Goal: Information Seeking & Learning: Learn about a topic

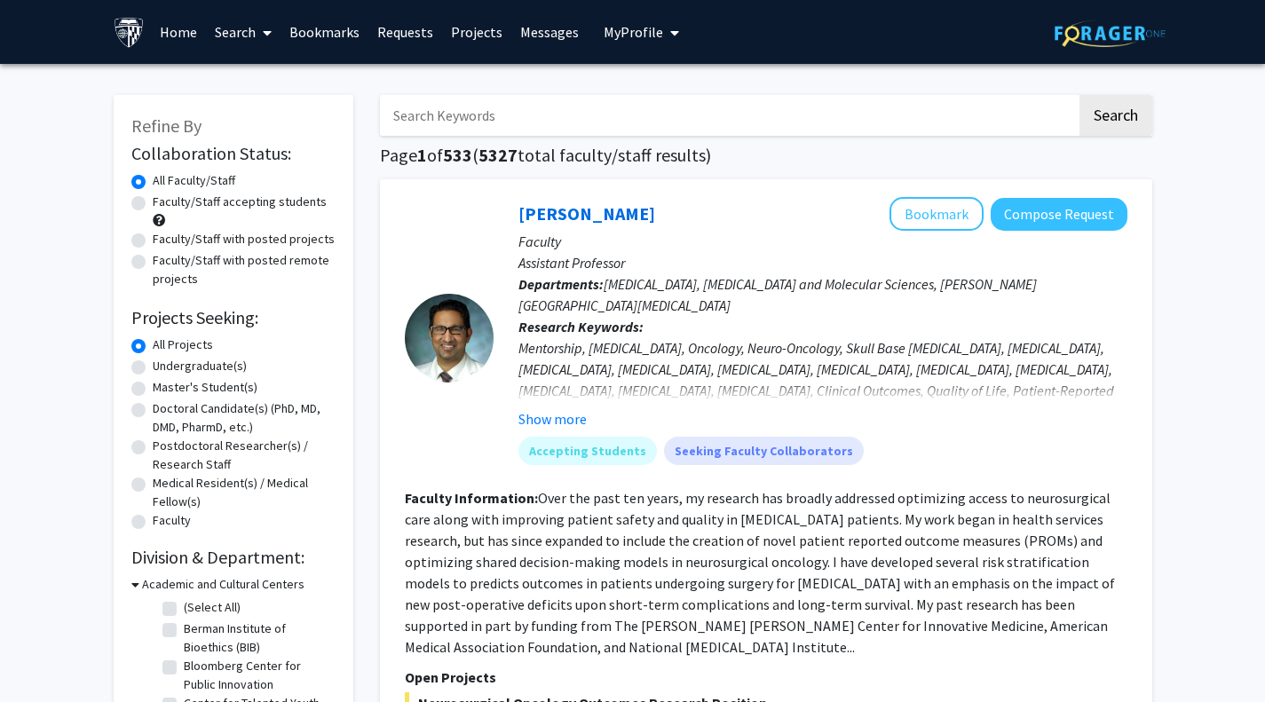
click at [560, 130] on input "Search Keywords" at bounding box center [728, 115] width 697 height 41
click at [1079, 95] on button "Search" at bounding box center [1115, 115] width 73 height 41
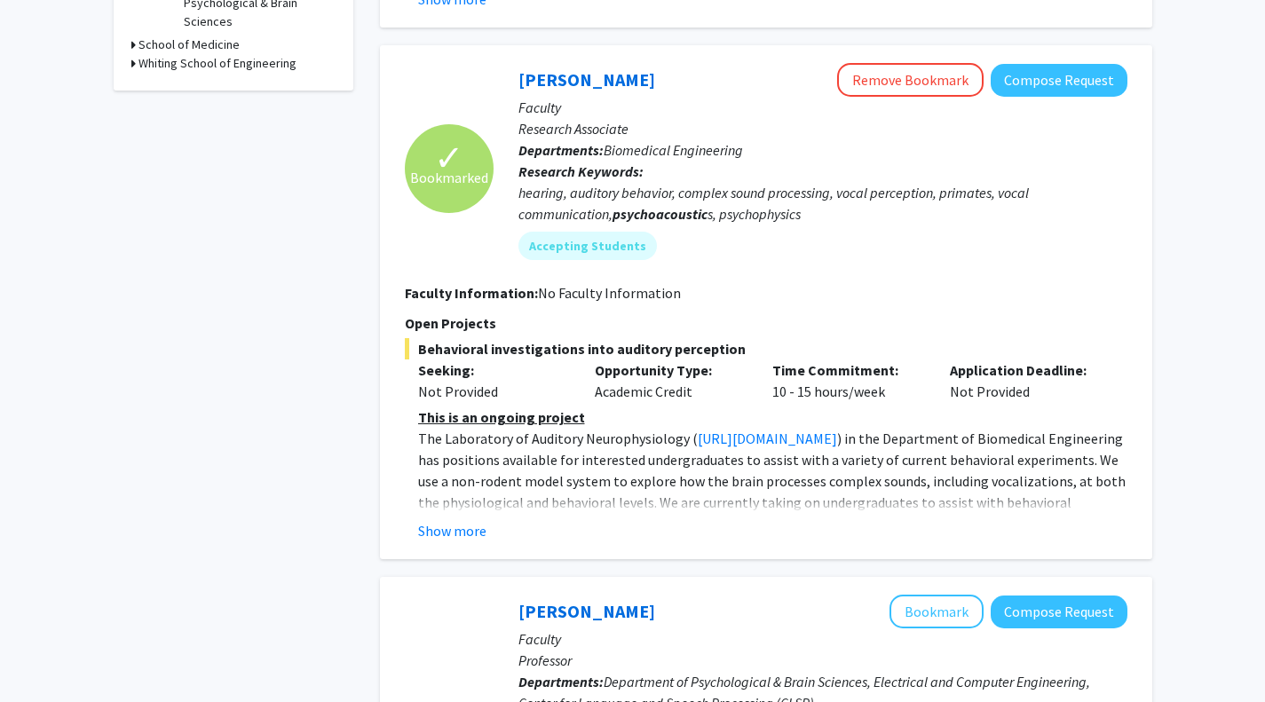
scroll to position [619, 0]
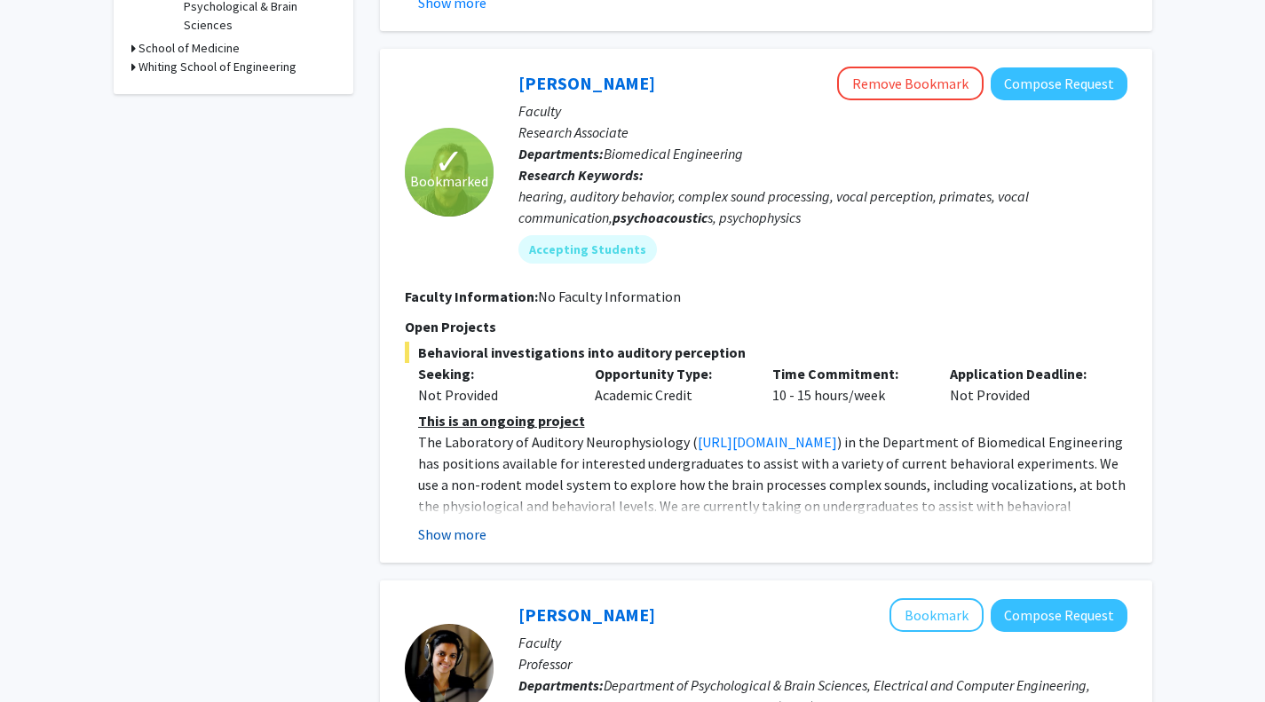
click at [464, 535] on button "Show more" at bounding box center [452, 534] width 68 height 21
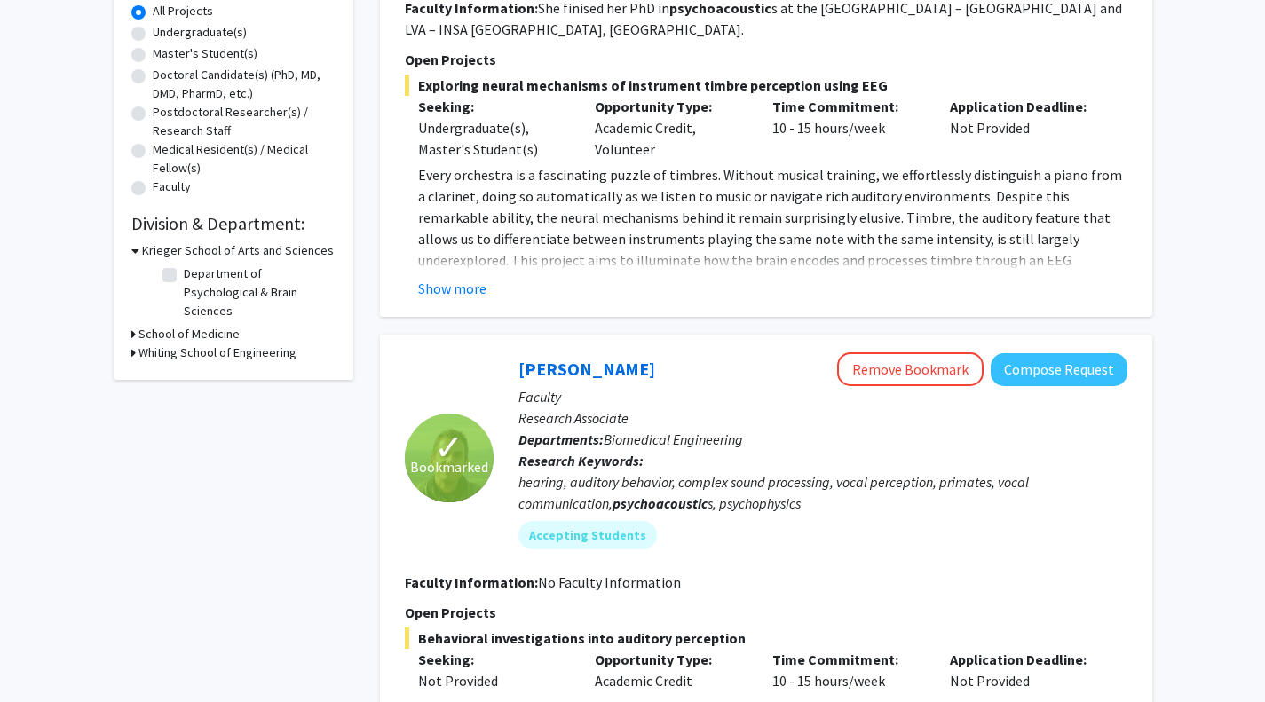
scroll to position [335, 0]
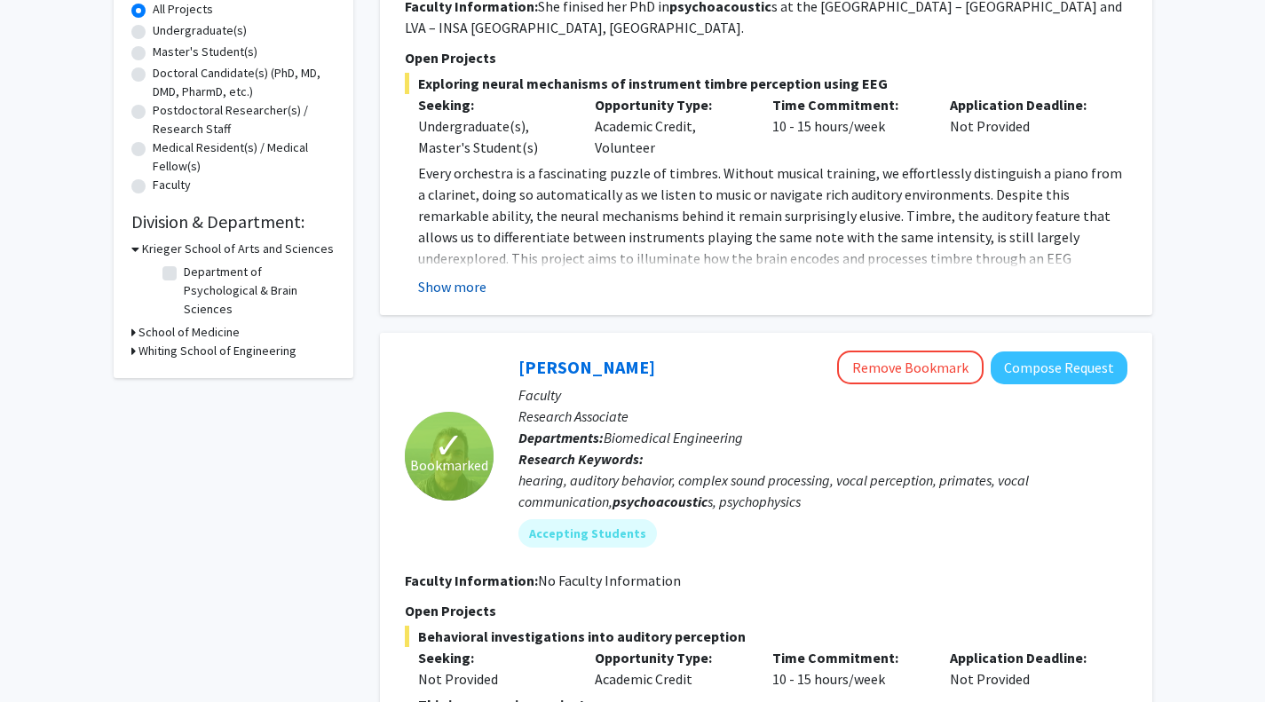
click at [453, 287] on button "Show more" at bounding box center [452, 286] width 68 height 21
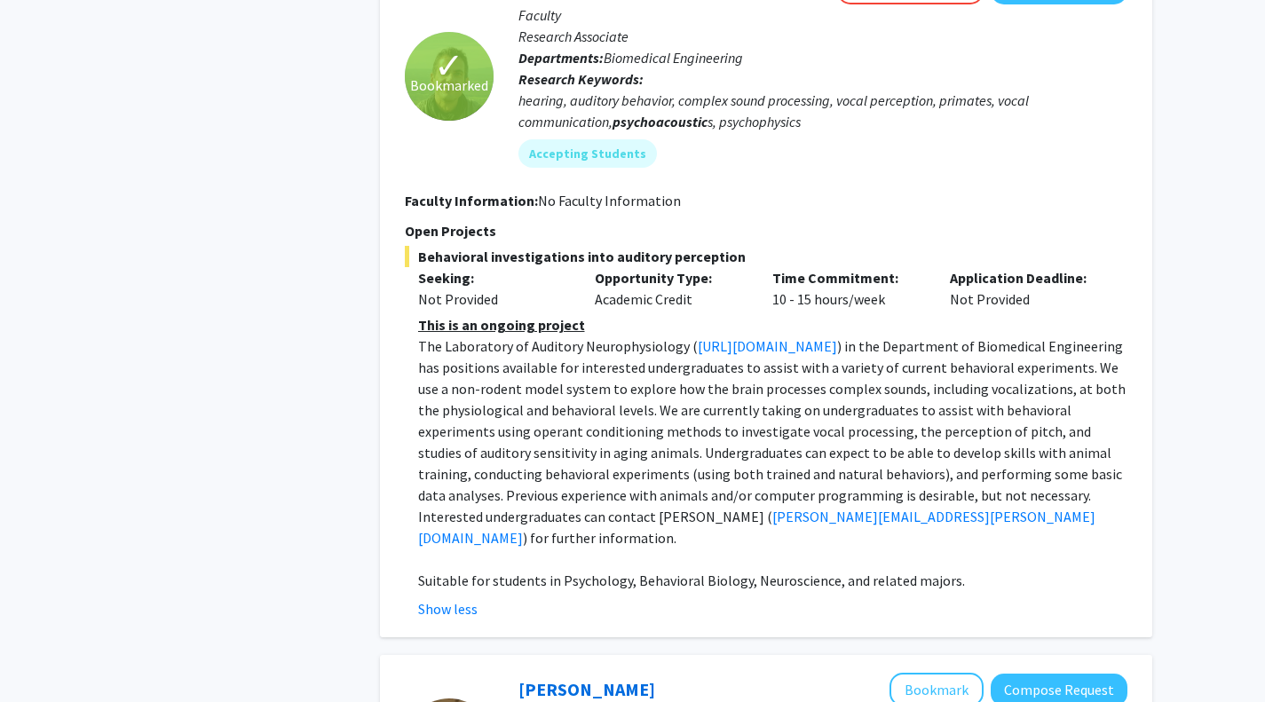
scroll to position [1270, 0]
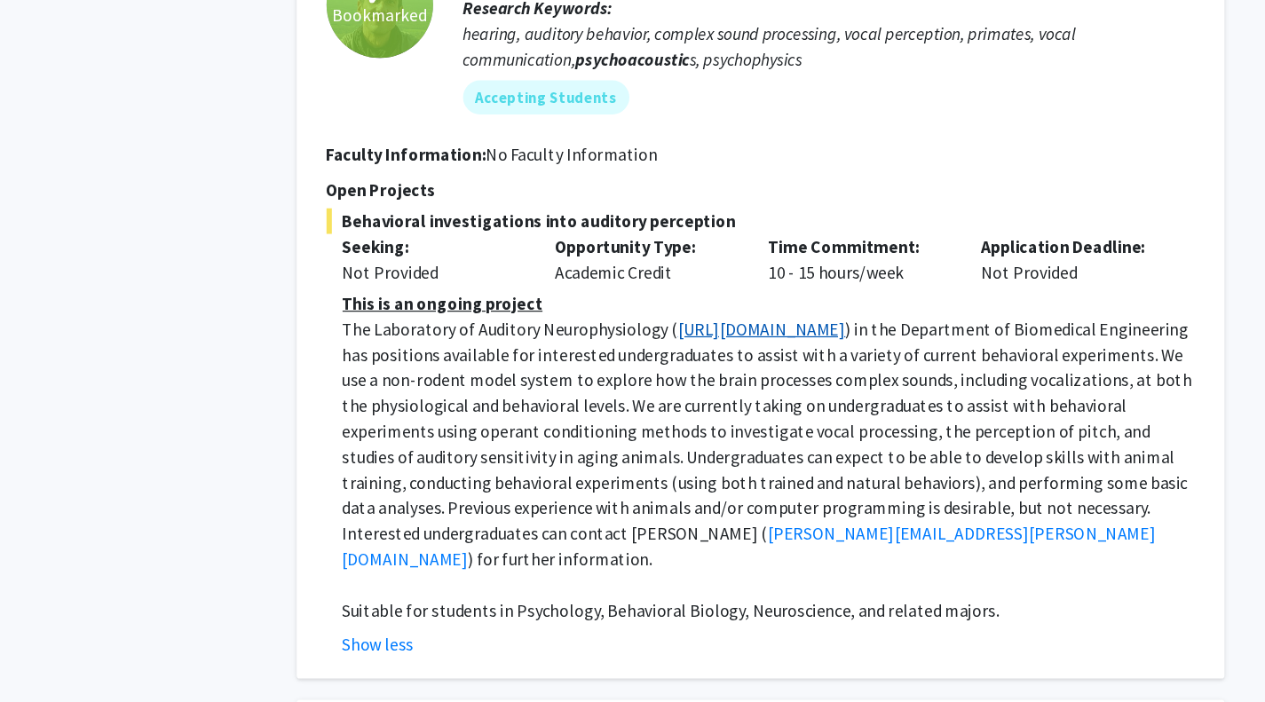
click at [809, 336] on link "[URL][DOMAIN_NAME]" at bounding box center [767, 345] width 139 height 18
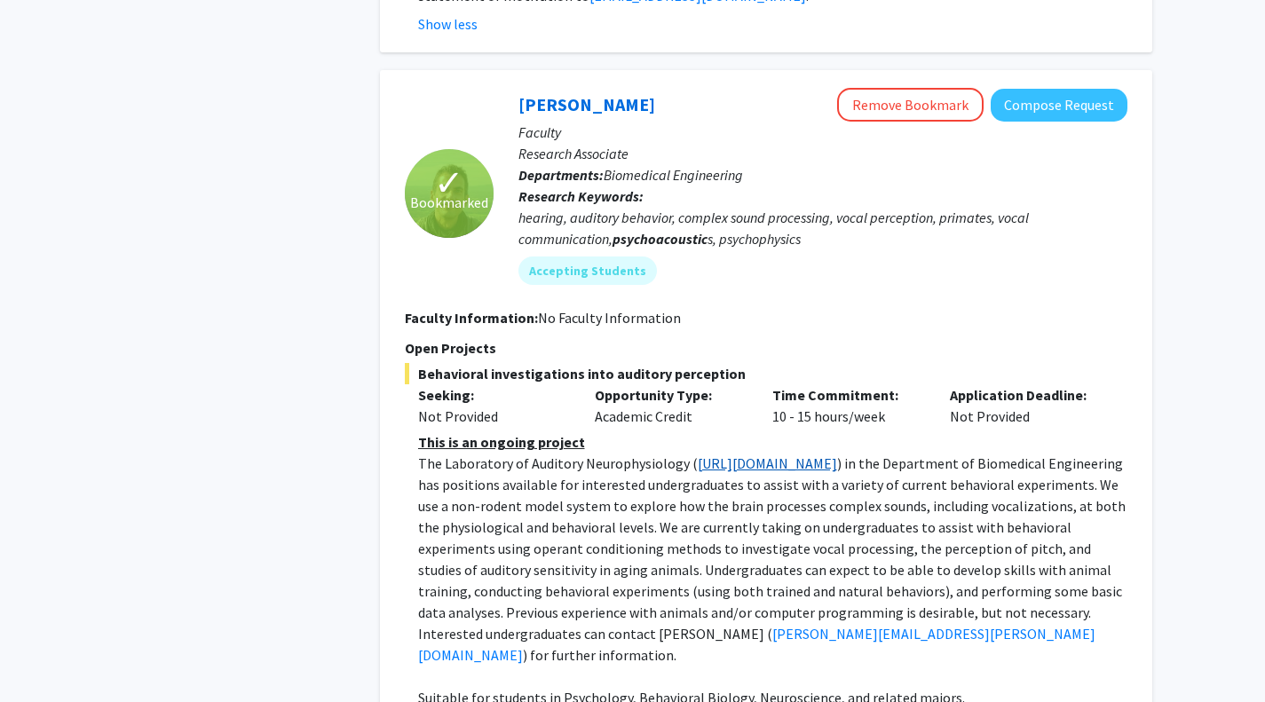
scroll to position [1149, 0]
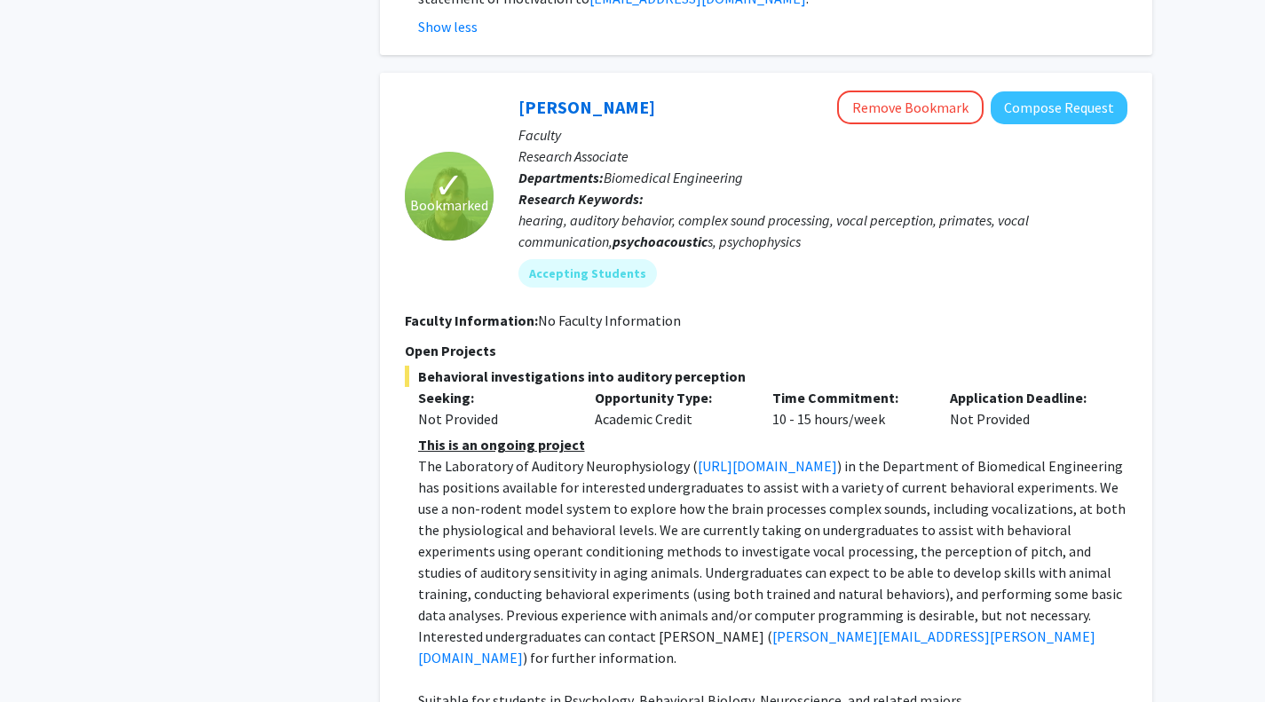
drag, startPoint x: 671, startPoint y: 87, endPoint x: 513, endPoint y: 76, distance: 158.3
click at [513, 91] on div "[PERSON_NAME] Remove Bookmark Compose Request Faculty Research Associate Depart…" at bounding box center [810, 196] width 634 height 210
copy link "[PERSON_NAME]"
click at [346, 287] on div "Refine By Collaboration Status: Collaboration Status All Faculty/Staff Collabor…" at bounding box center [233, 54] width 266 height 2253
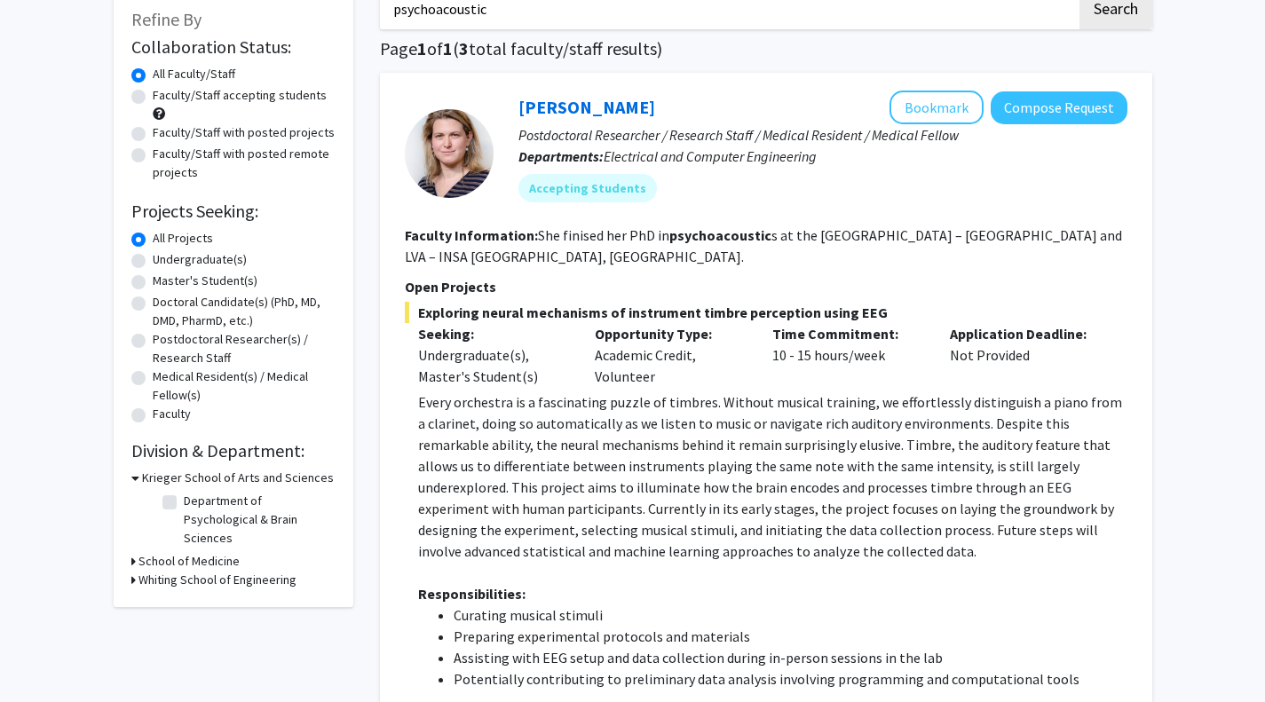
scroll to position [108, 0]
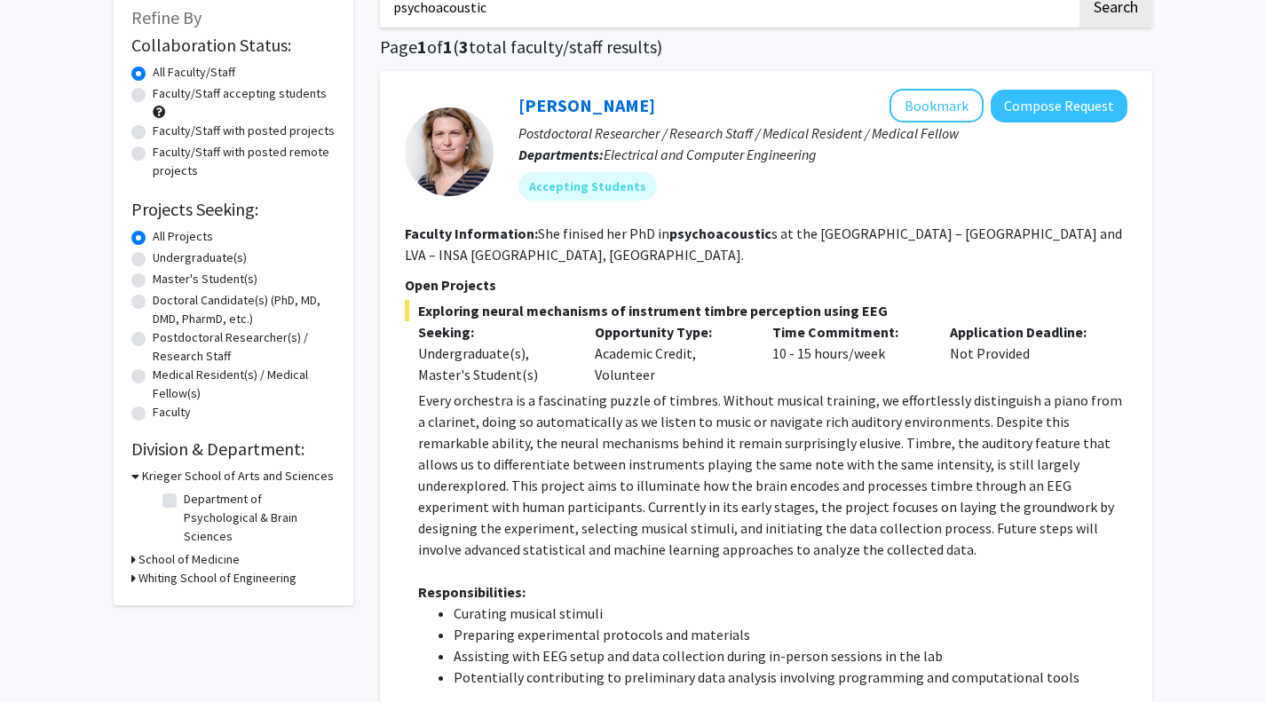
drag, startPoint x: 515, startPoint y: 109, endPoint x: 672, endPoint y: 117, distance: 157.3
click at [672, 117] on div "[PERSON_NAME] Bookmark Compose Request Postdoctoral Researcher / Research Staff…" at bounding box center [810, 151] width 634 height 125
copy link "[PERSON_NAME]"
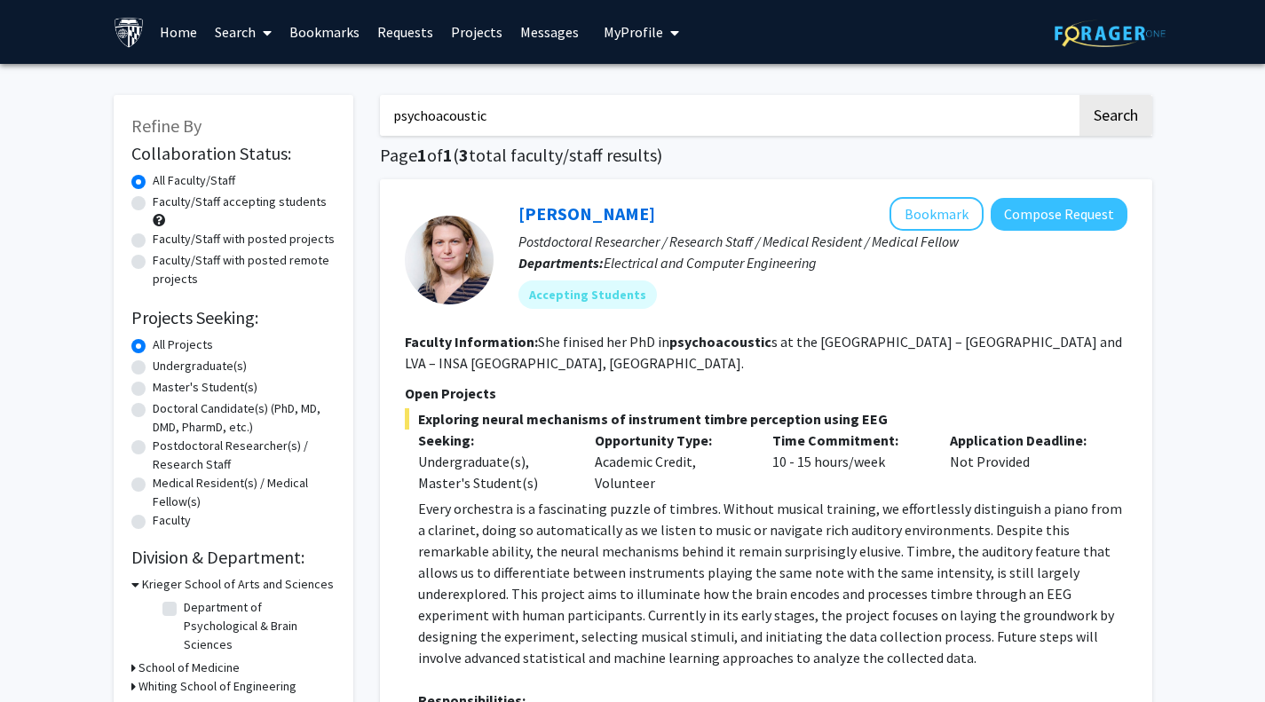
drag, startPoint x: 493, startPoint y: 108, endPoint x: 193, endPoint y: 111, distance: 300.9
click at [1079, 95] on button "Search" at bounding box center [1115, 115] width 73 height 41
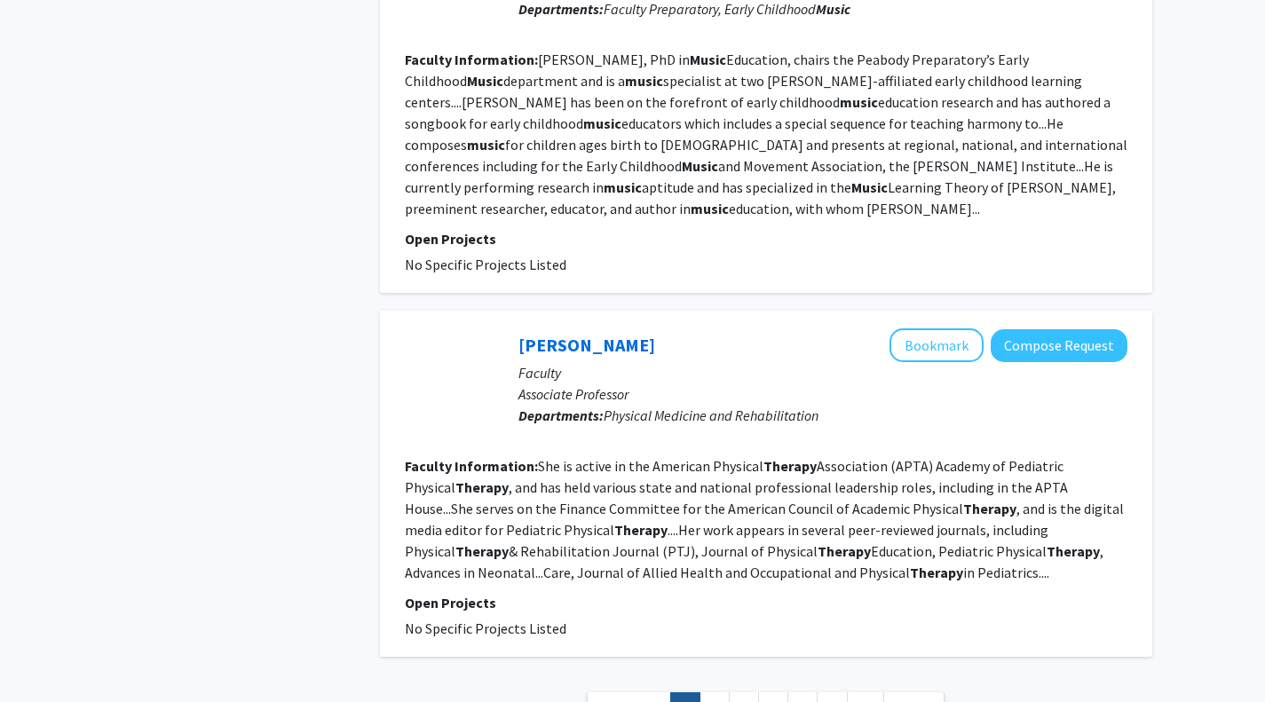
scroll to position [3238, 0]
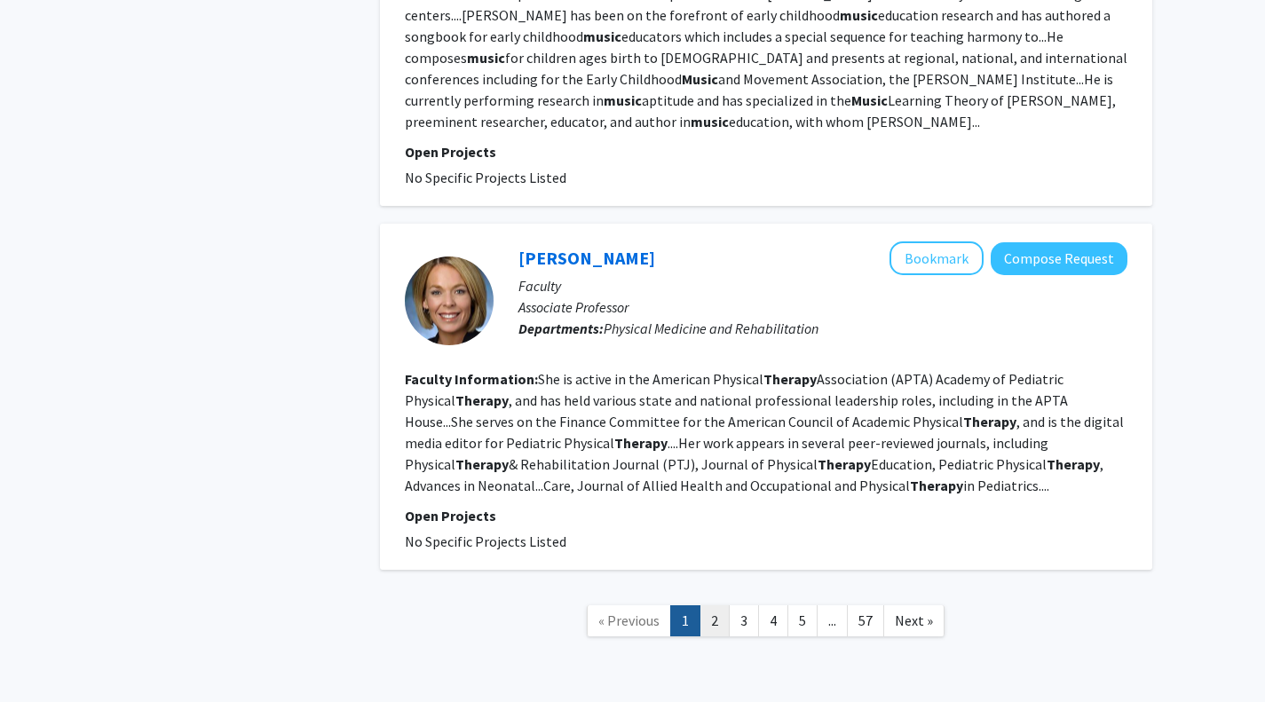
click at [706, 605] on link "2" at bounding box center [714, 620] width 30 height 31
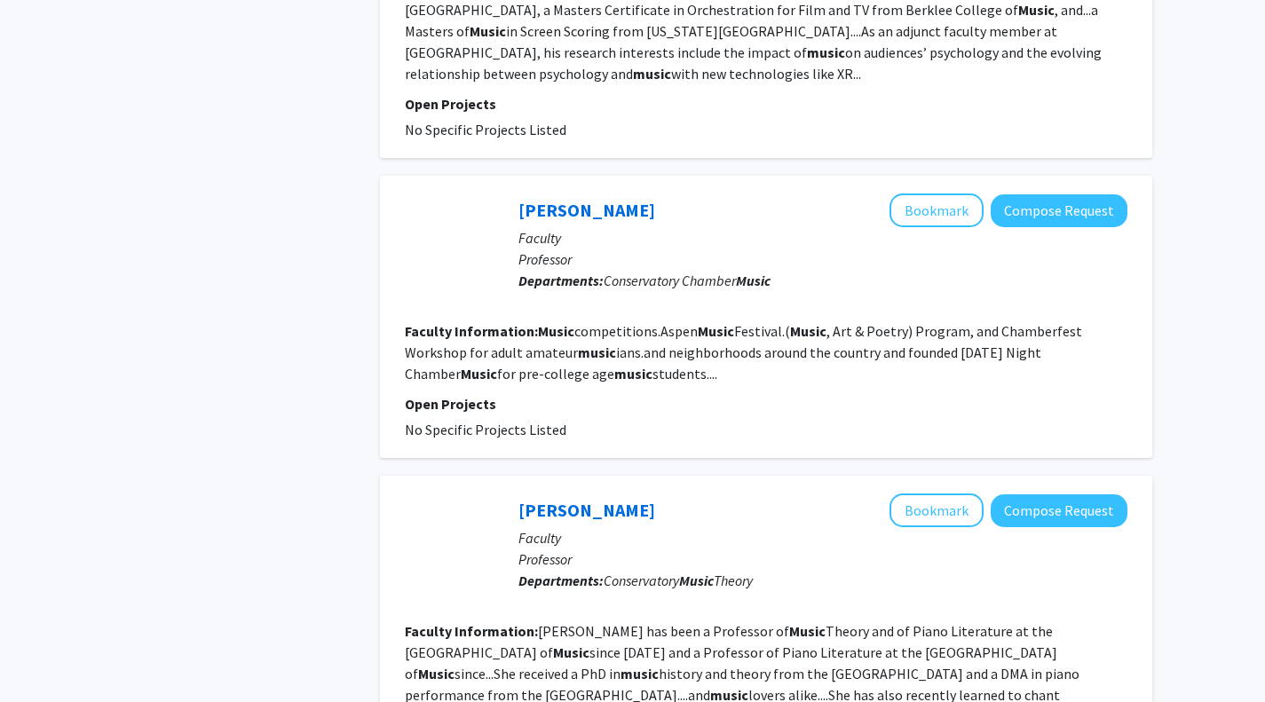
scroll to position [3252, 0]
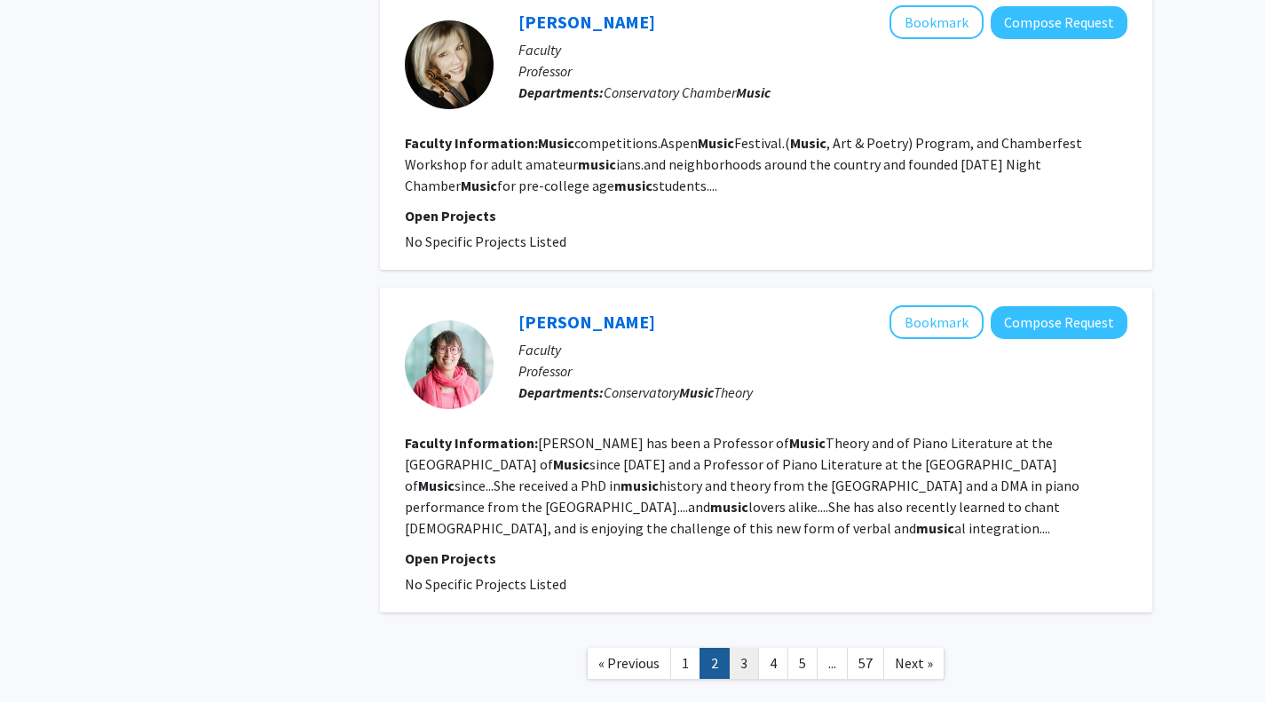
click at [754, 648] on link "3" at bounding box center [744, 663] width 30 height 31
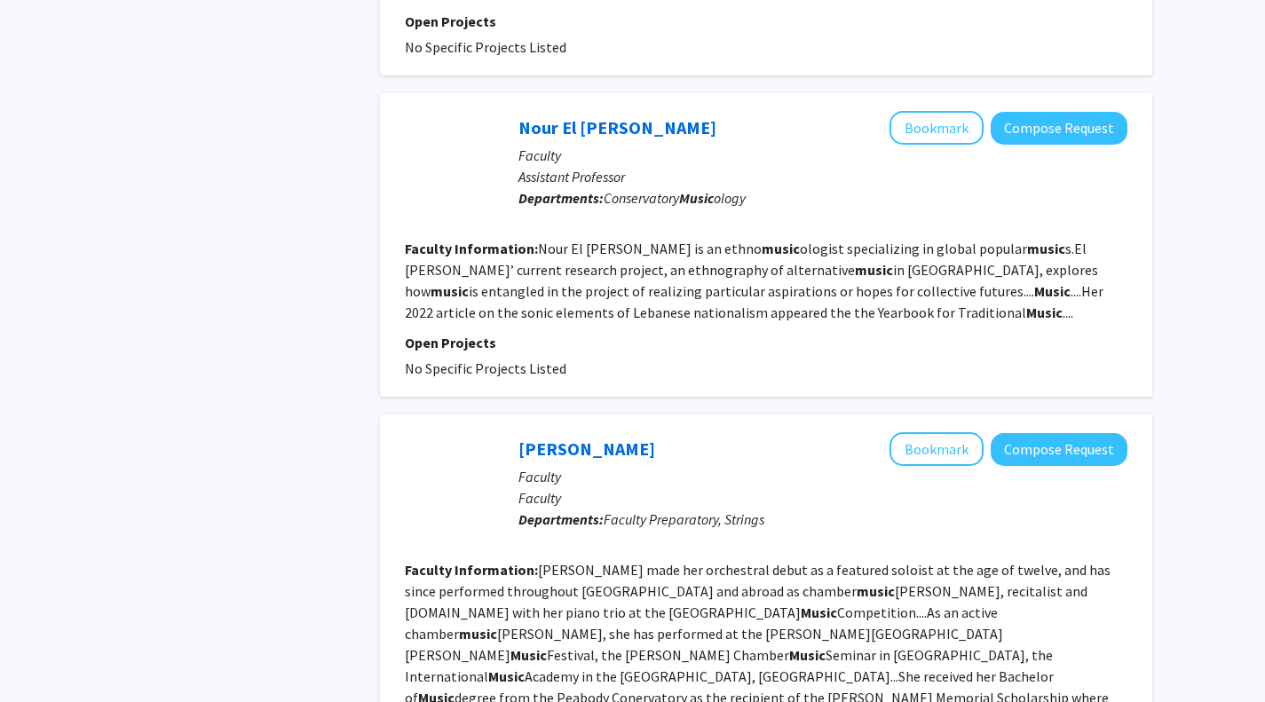
scroll to position [3188, 0]
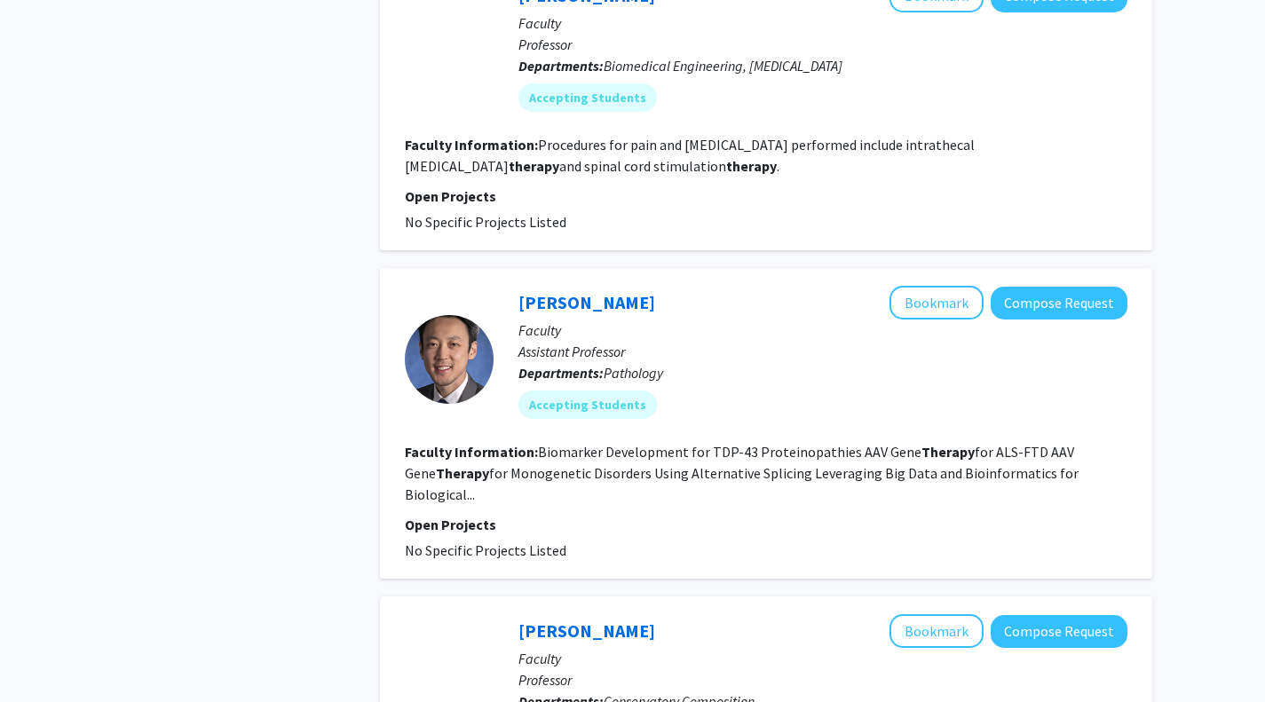
scroll to position [2015, 0]
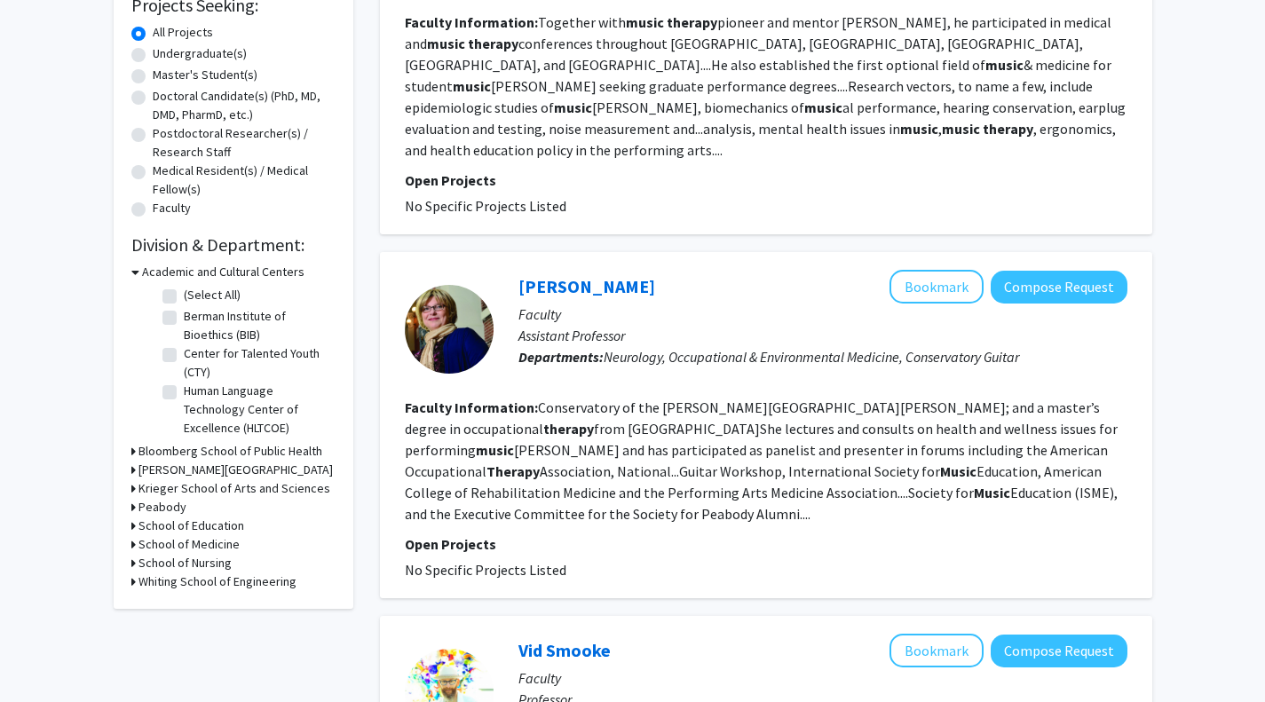
scroll to position [3238, 0]
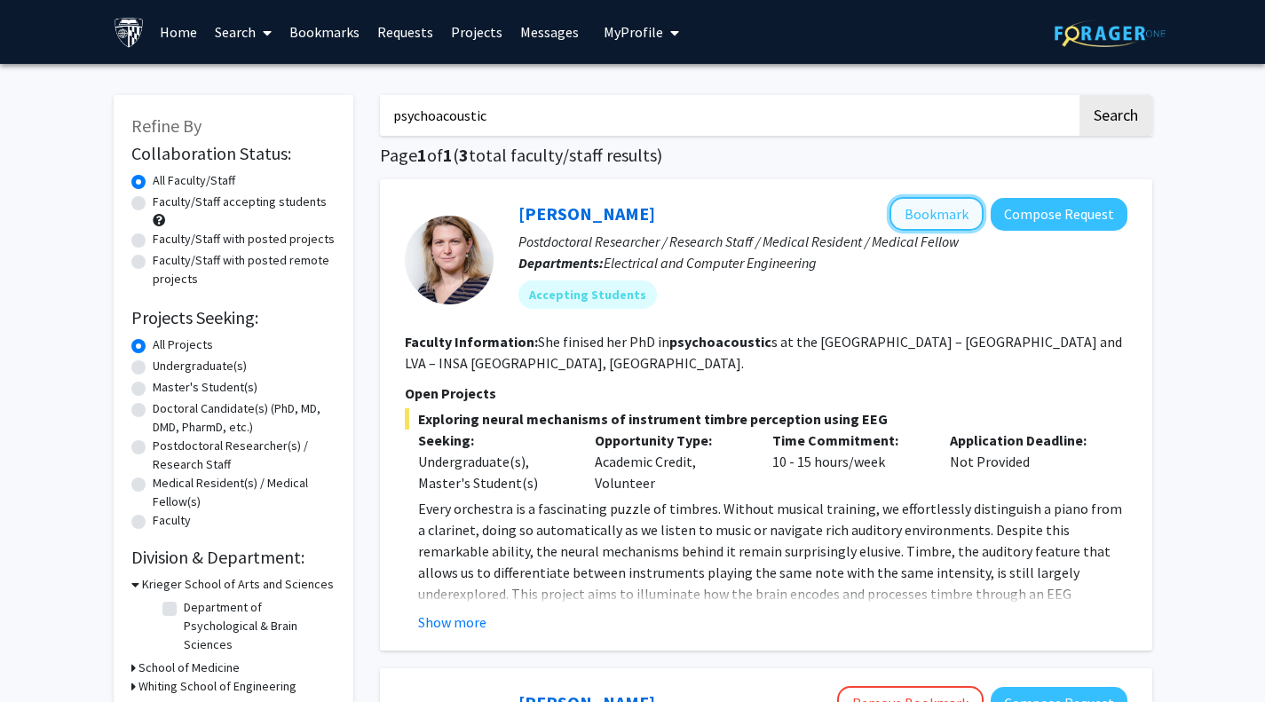
click at [906, 212] on button "Bookmark" at bounding box center [936, 214] width 94 height 34
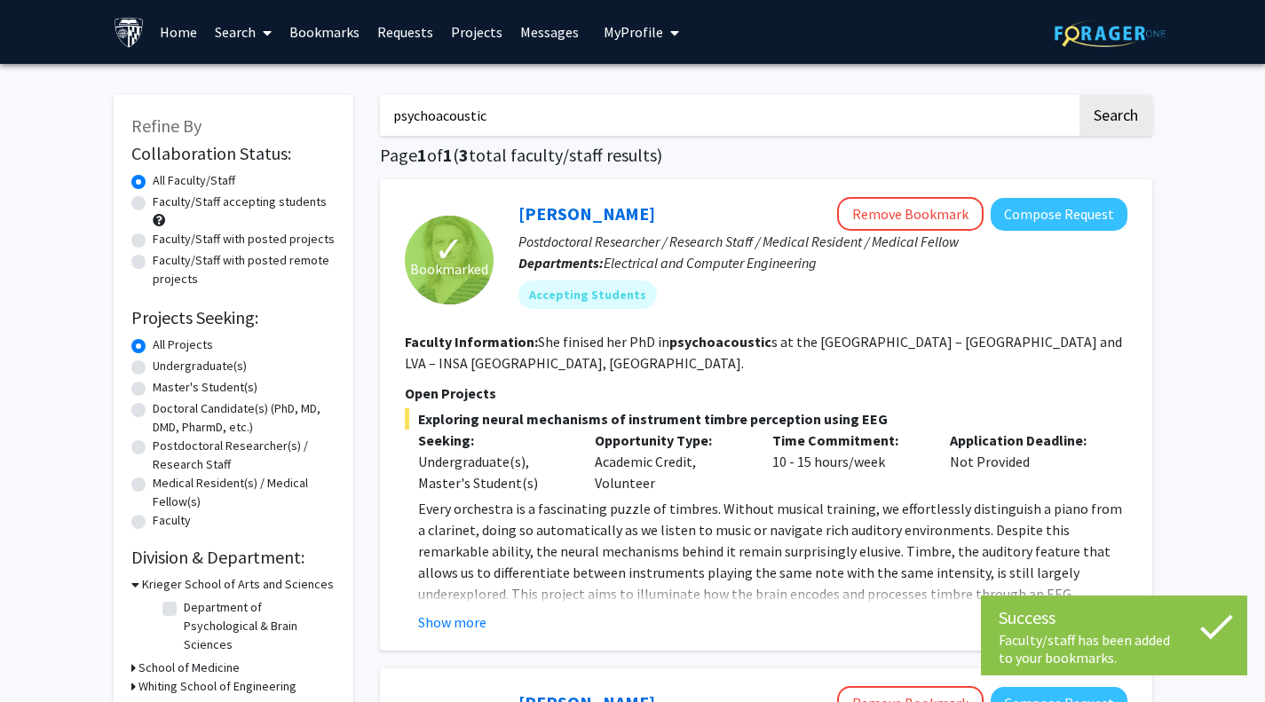
type input "[MEDICAL_DATA]"
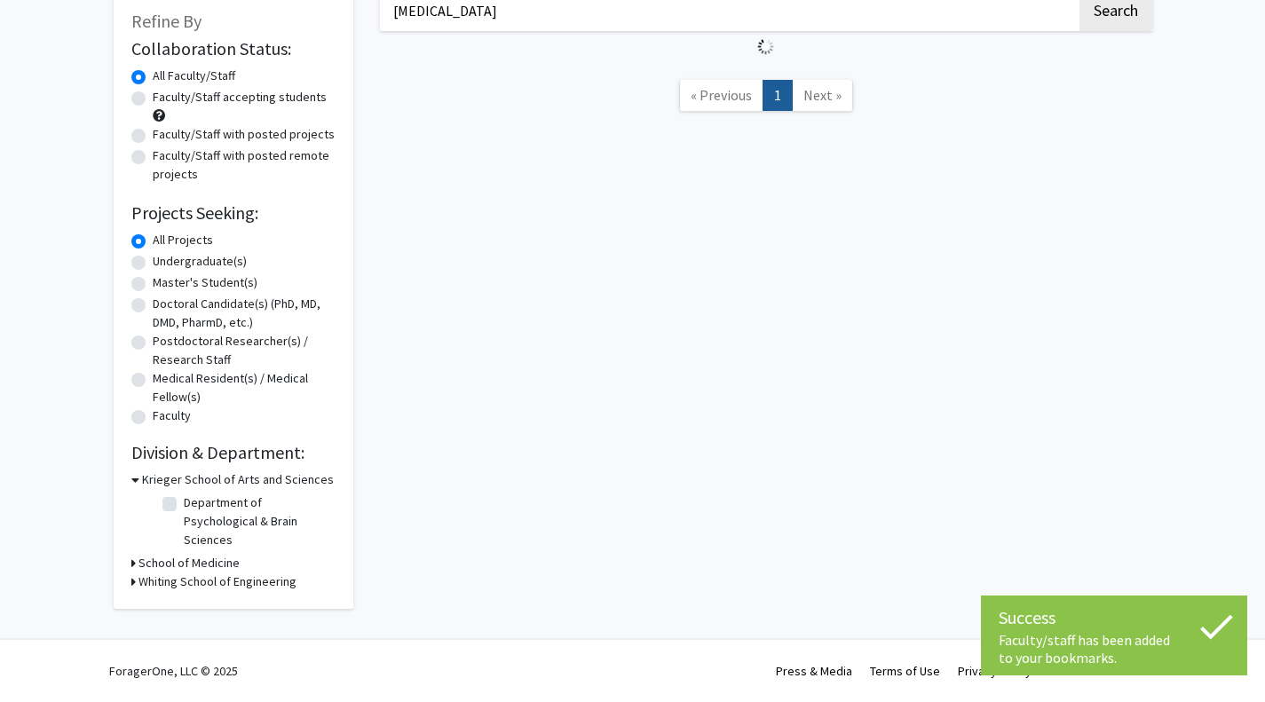
scroll to position [976, 0]
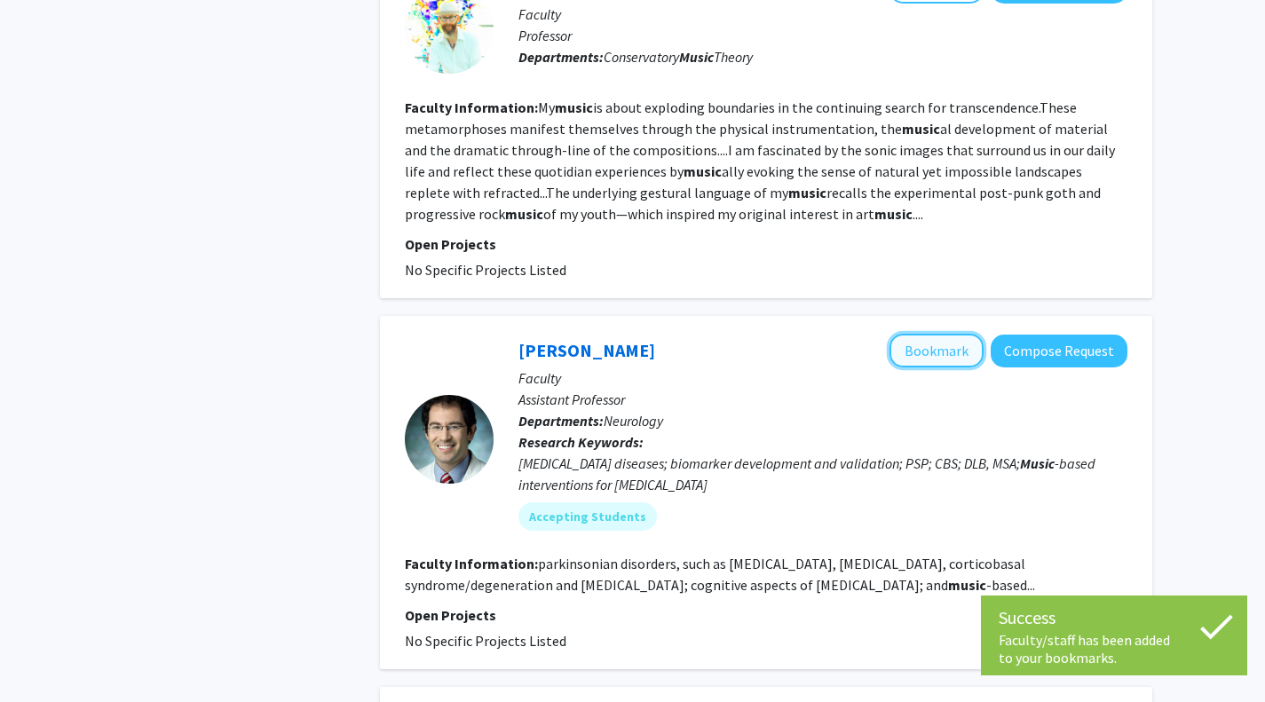
click at [943, 334] on button "Bookmark" at bounding box center [936, 351] width 94 height 34
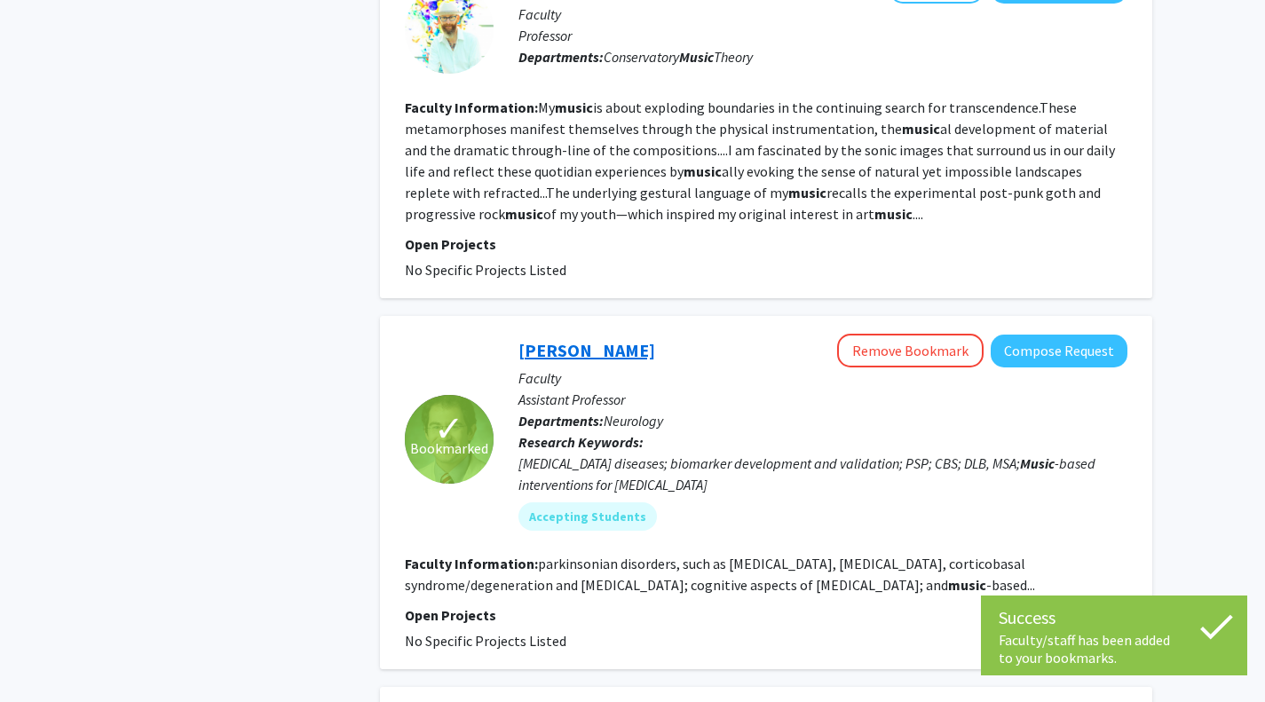
click at [590, 339] on link "[PERSON_NAME]" at bounding box center [586, 350] width 137 height 22
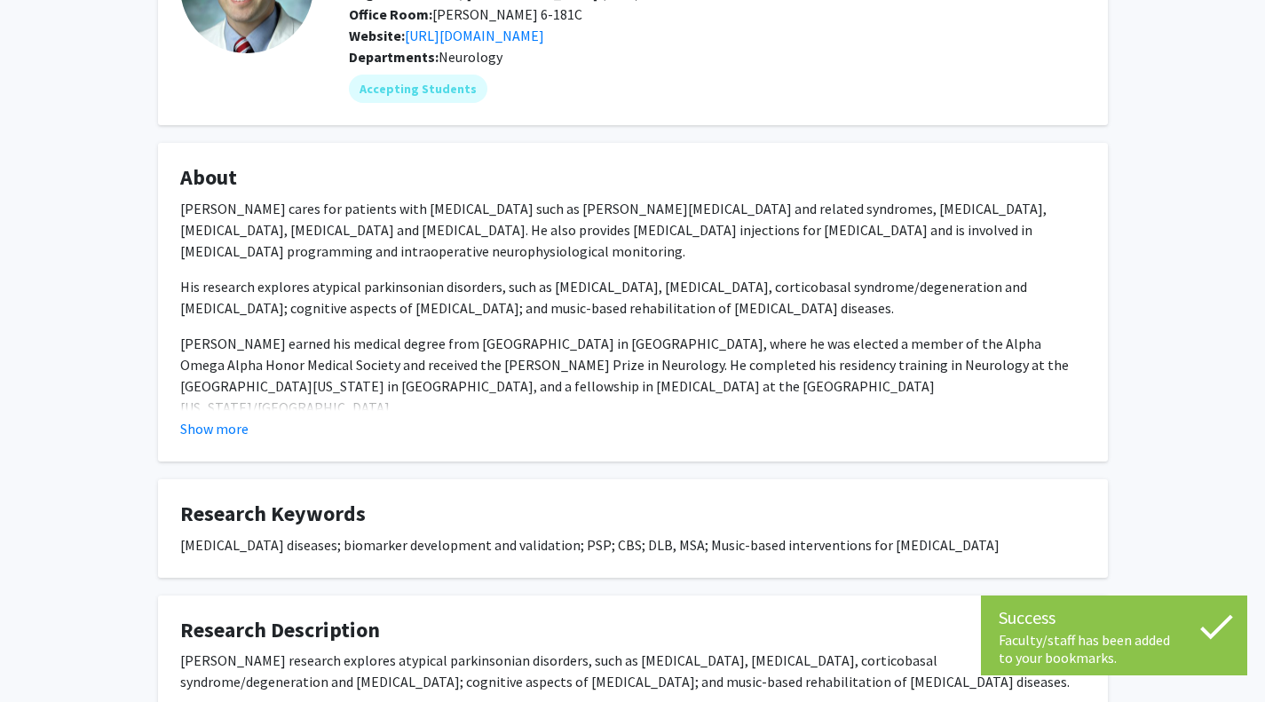
scroll to position [180, 0]
click at [220, 438] on button "Show more" at bounding box center [214, 427] width 68 height 21
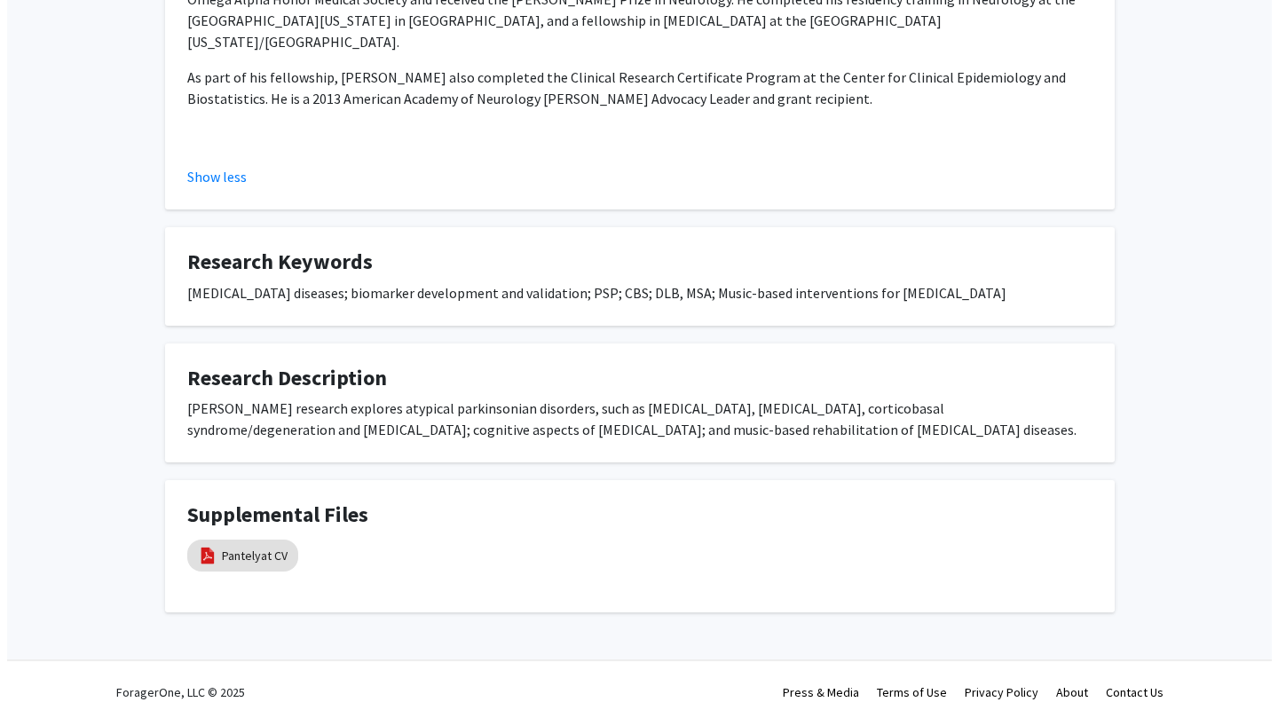
scroll to position [546, 0]
click at [229, 564] on link "Pantelyat CV" at bounding box center [248, 555] width 66 height 19
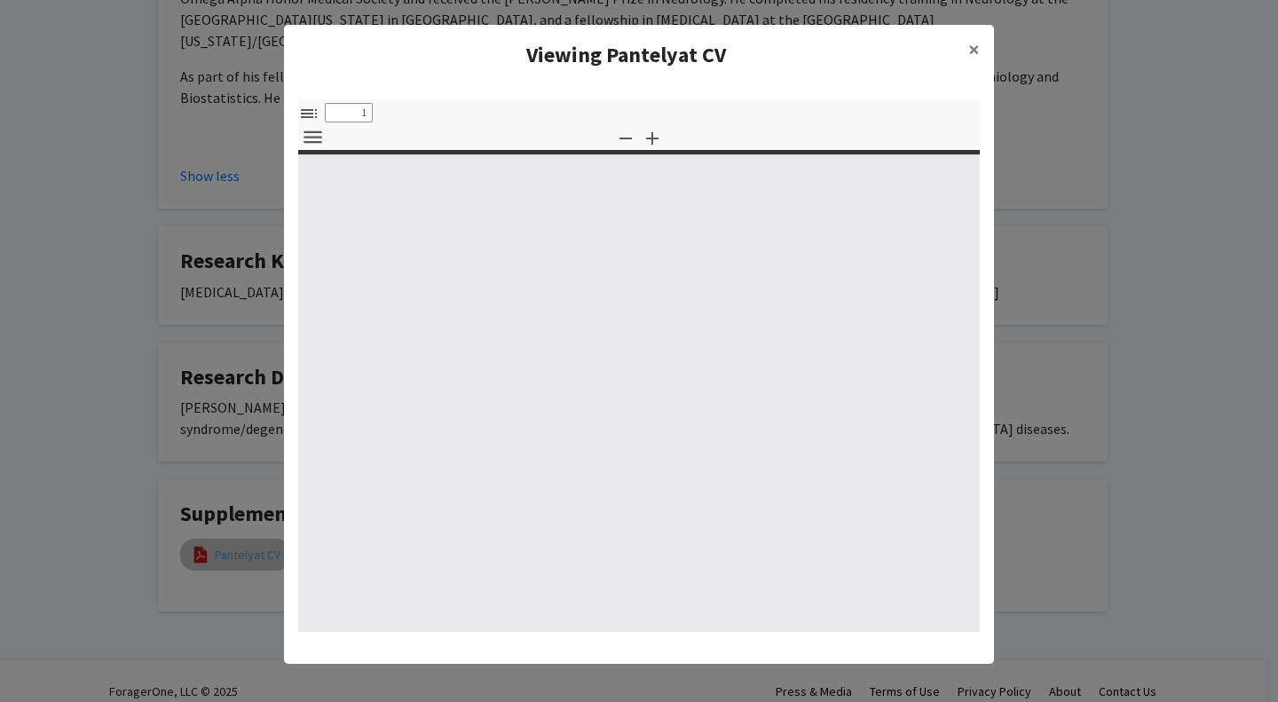
select select "custom"
type input "0"
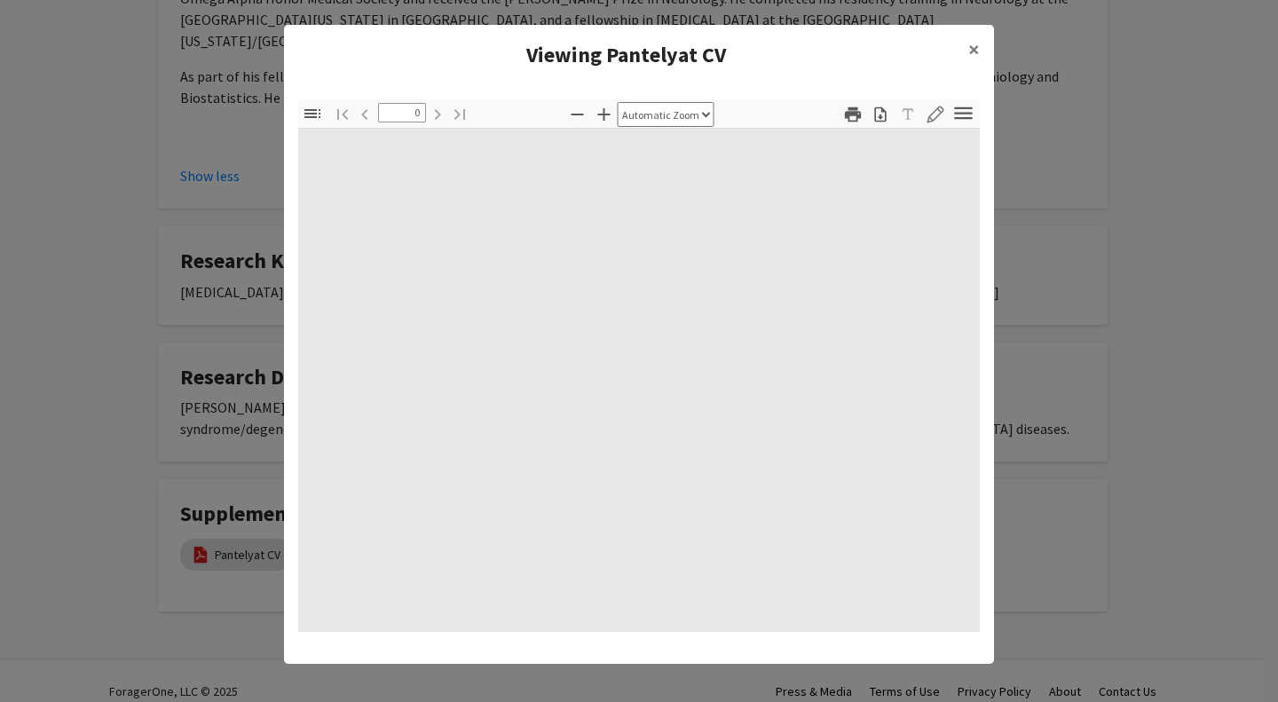
select select "custom"
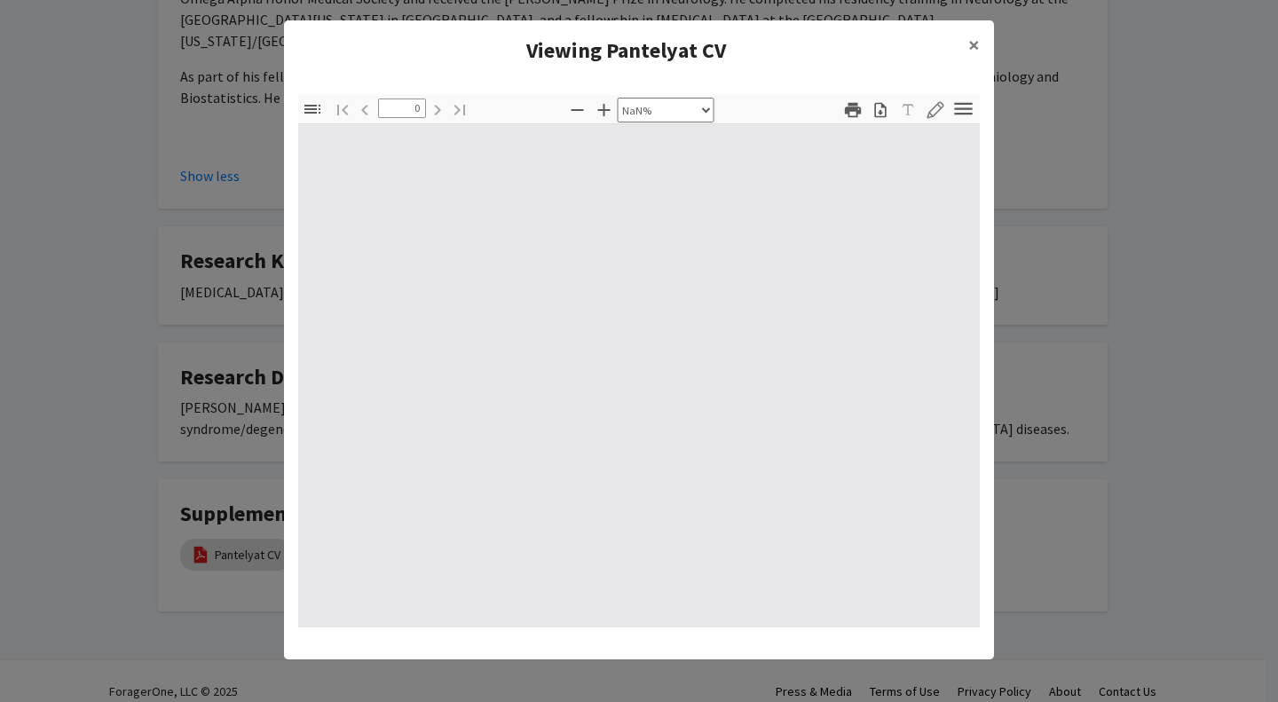
type input "1"
select select "auto"
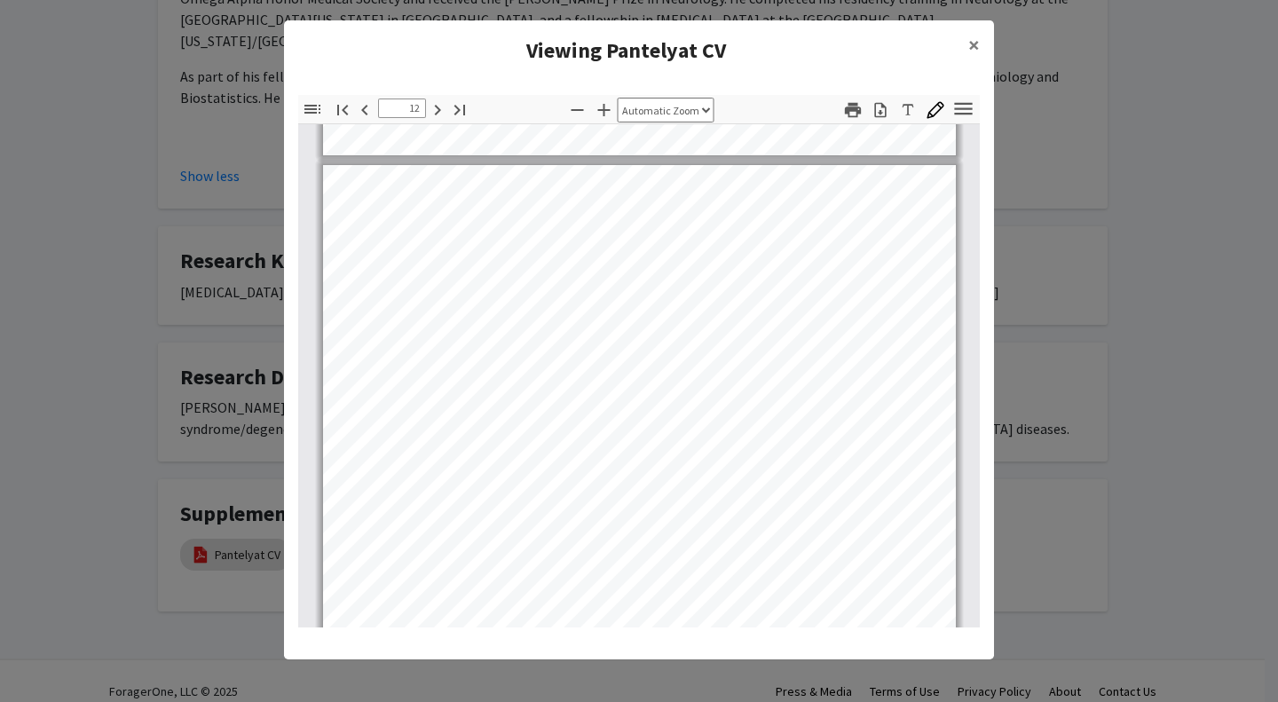
scroll to position [9084, 0]
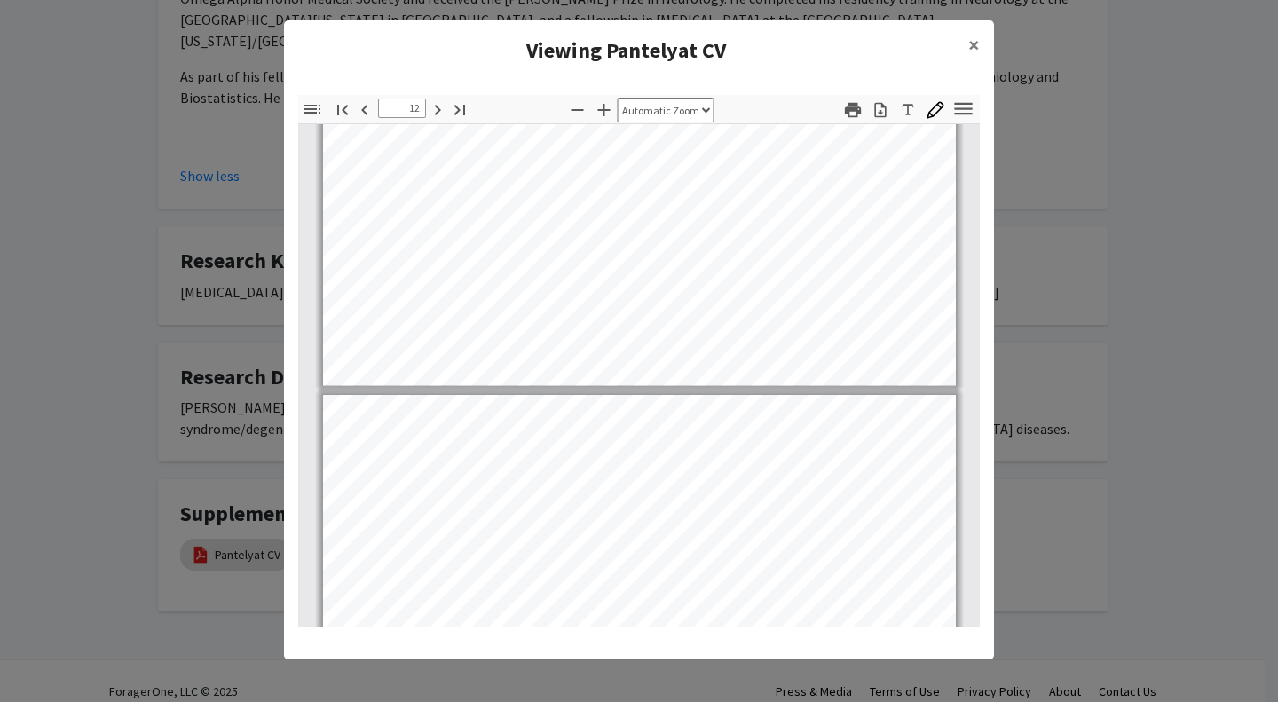
type input "13"
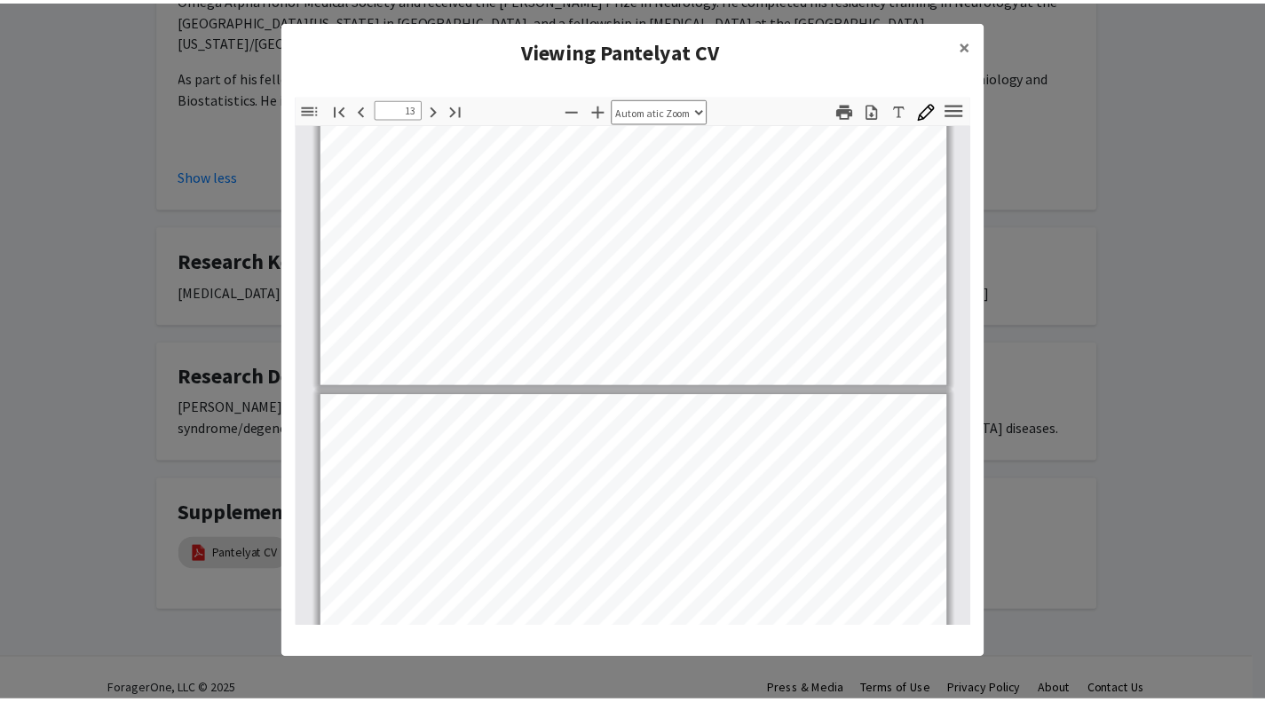
scroll to position [9718, 0]
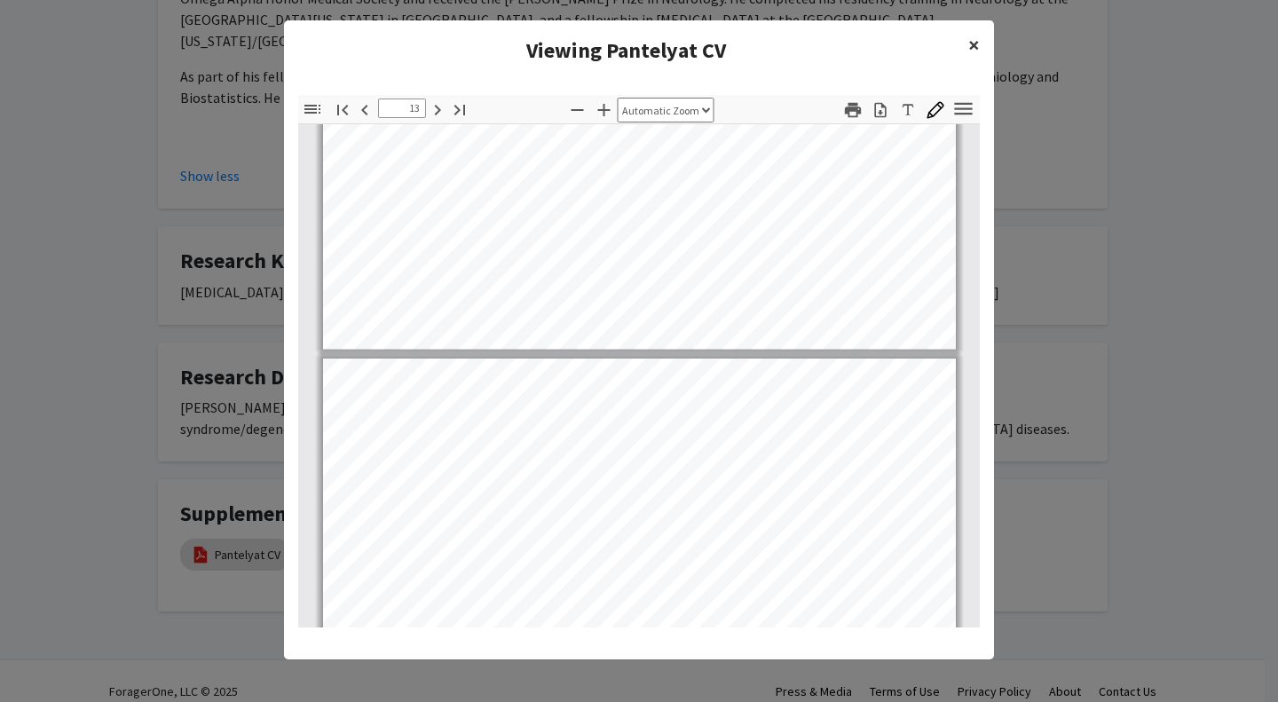
click at [968, 43] on span "×" at bounding box center [974, 45] width 12 height 28
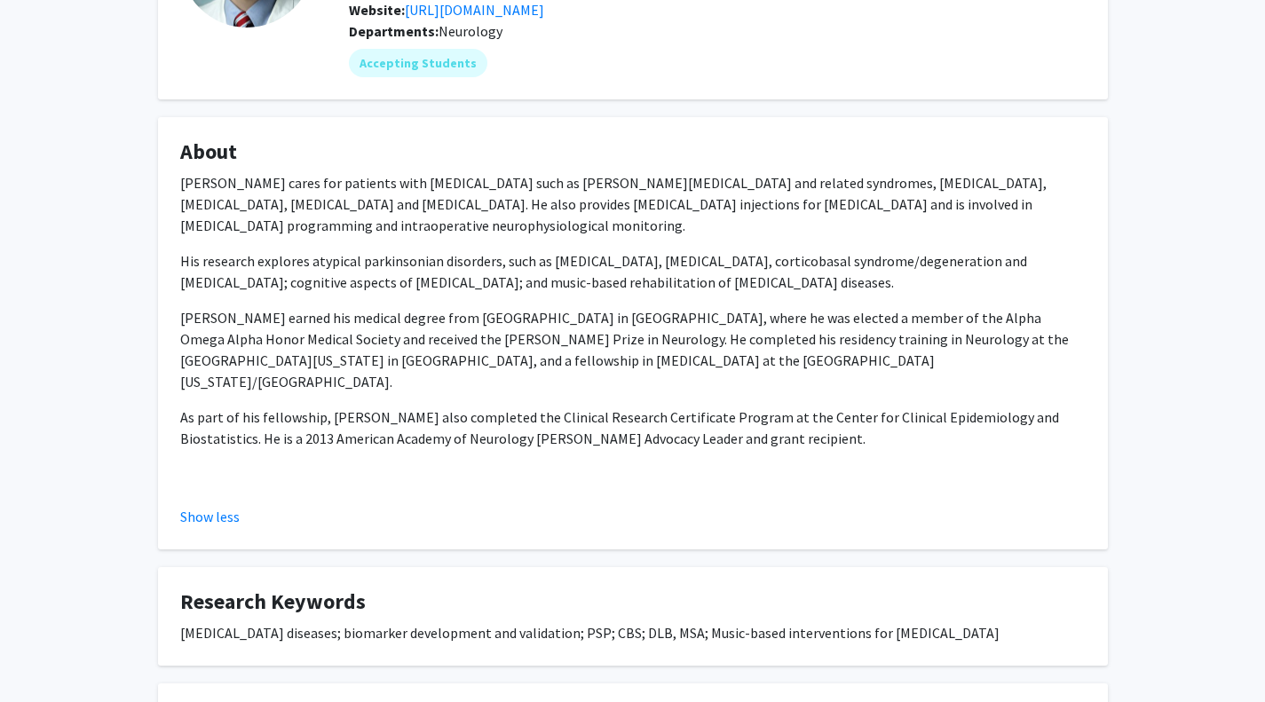
scroll to position [0, 0]
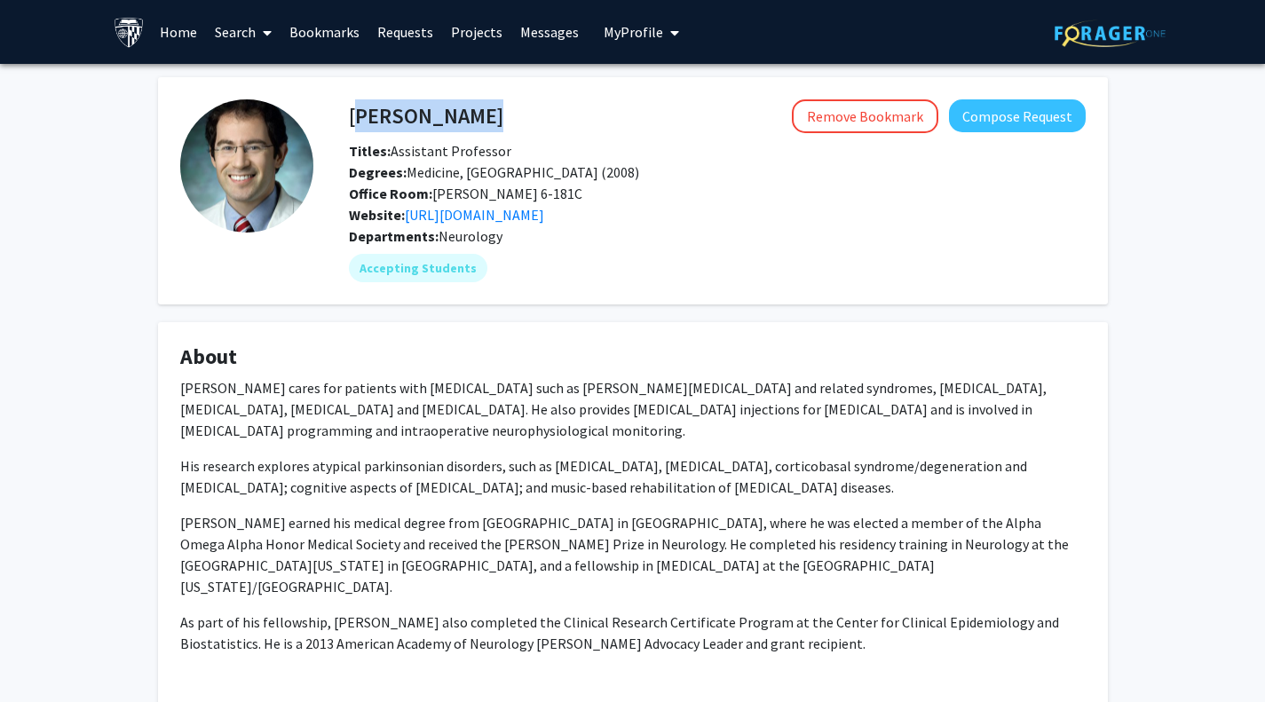
drag, startPoint x: 541, startPoint y: 113, endPoint x: 353, endPoint y: 114, distance: 188.1
click at [353, 114] on div "[PERSON_NAME] Remove Bookmark Compose Request" at bounding box center [716, 116] width 763 height 34
copy h4 "[PERSON_NAME]"
click at [544, 224] on link "[URL][DOMAIN_NAME]" at bounding box center [474, 215] width 139 height 18
